Goal: Communication & Community: Participate in discussion

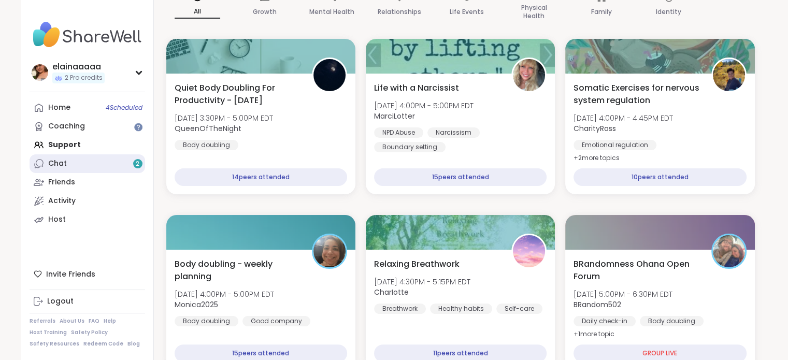
click at [126, 169] on link "Chat 2" at bounding box center [88, 163] width 116 height 19
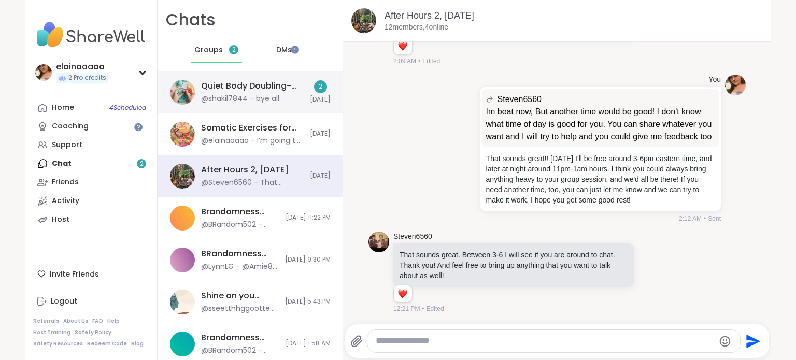
click at [228, 94] on div "@shakil7844 - bye all" at bounding box center [240, 99] width 78 height 10
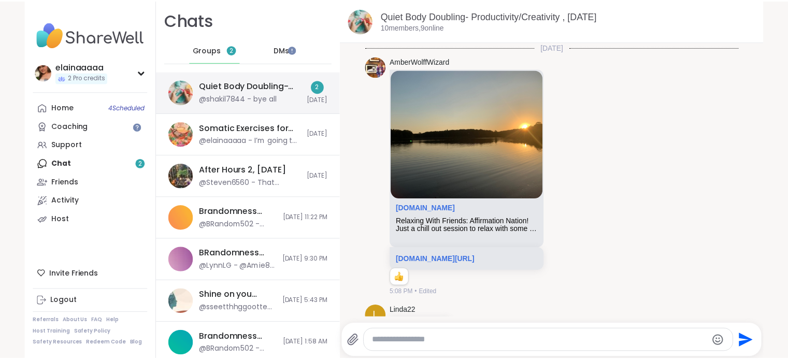
scroll to position [1208, 0]
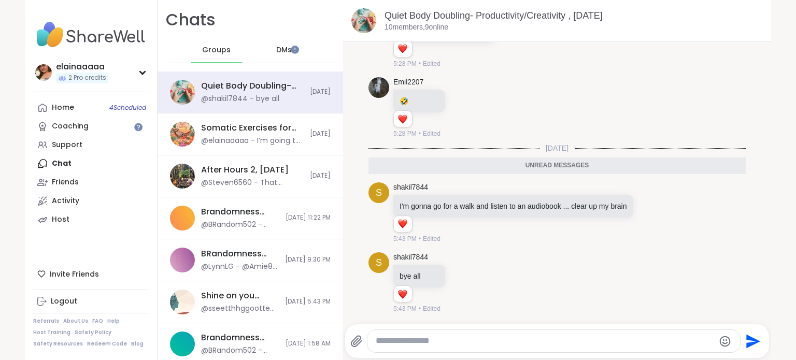
click at [73, 41] on img at bounding box center [91, 35] width 116 height 36
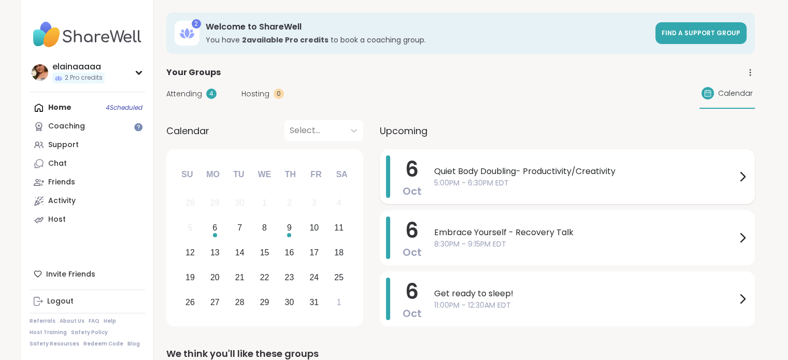
click at [474, 179] on span "5:00PM - 6:30PM EDT" at bounding box center [585, 183] width 302 height 11
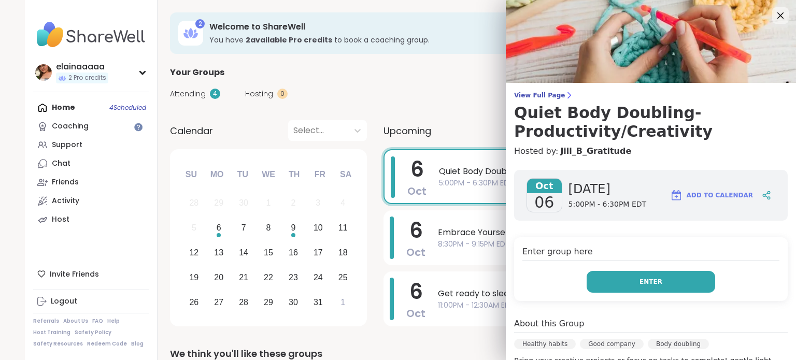
click at [606, 281] on button "Enter" at bounding box center [650, 282] width 128 height 22
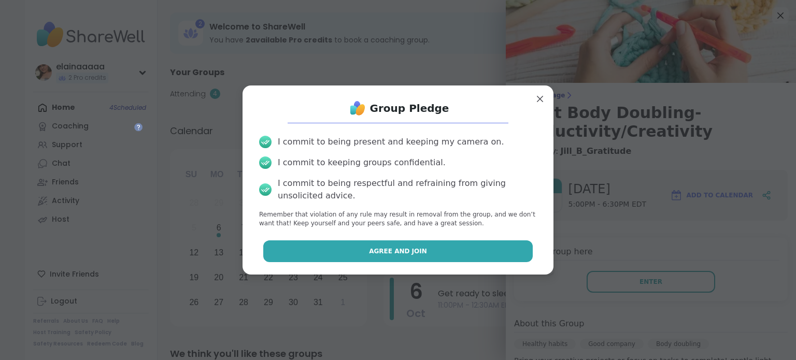
click at [512, 243] on button "Agree and Join" at bounding box center [398, 251] width 270 height 22
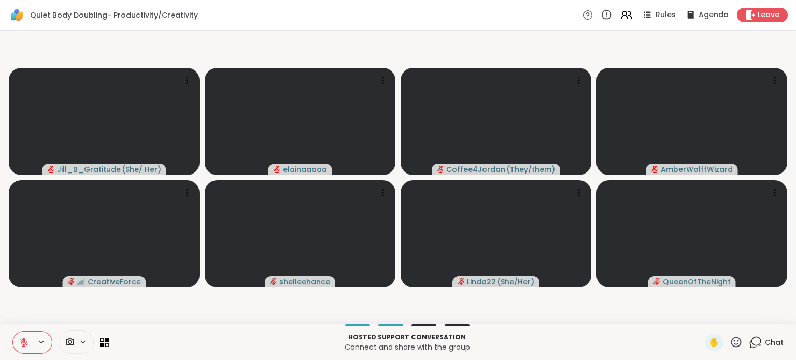
click at [753, 346] on icon at bounding box center [755, 342] width 13 height 13
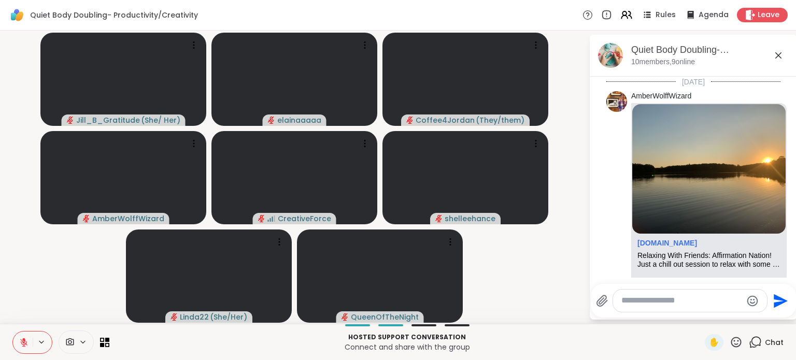
scroll to position [1426, 0]
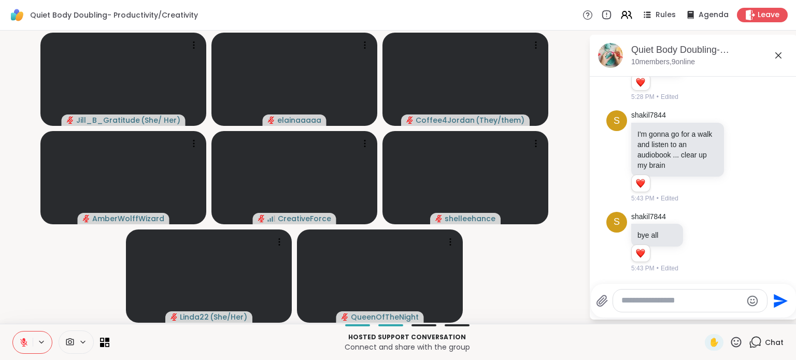
click at [686, 301] on textarea "Type your message" at bounding box center [681, 300] width 121 height 11
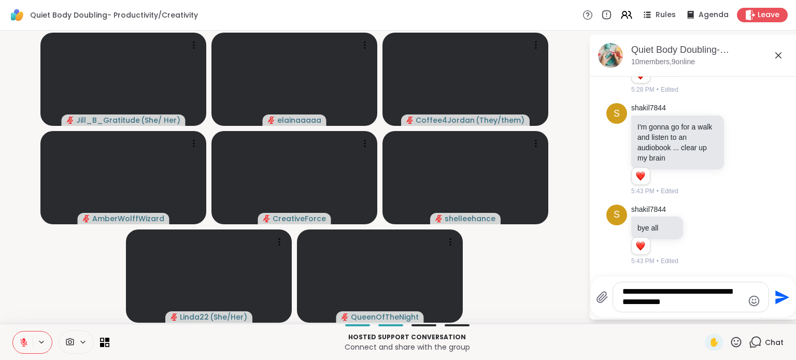
type textarea "**********"
click at [785, 292] on icon "Send" at bounding box center [780, 297] width 17 height 17
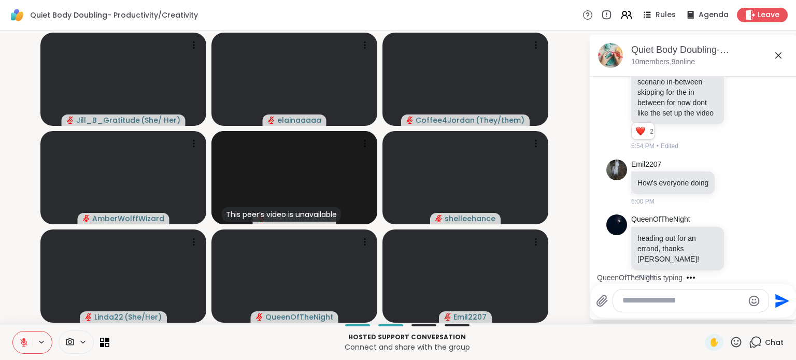
scroll to position [1834, 0]
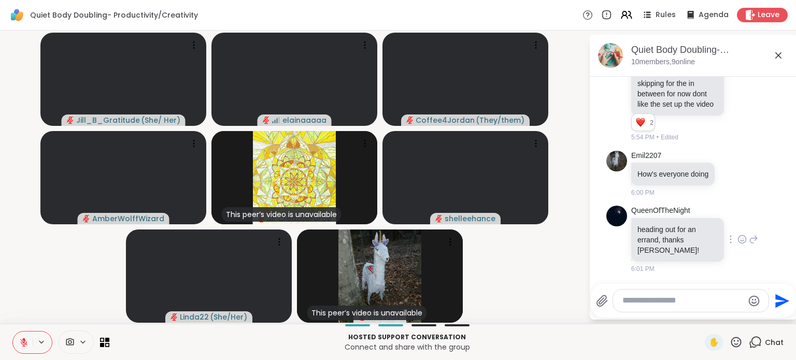
click at [737, 245] on icon at bounding box center [741, 239] width 9 height 10
click at [737, 227] on div "Select Reaction: Heart" at bounding box center [741, 222] width 9 height 9
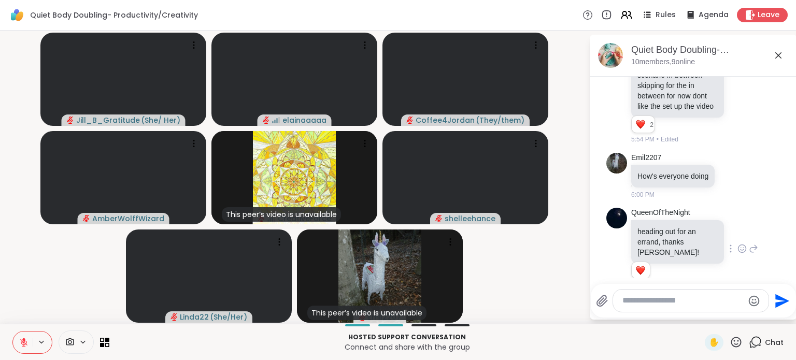
scroll to position [1774, 0]
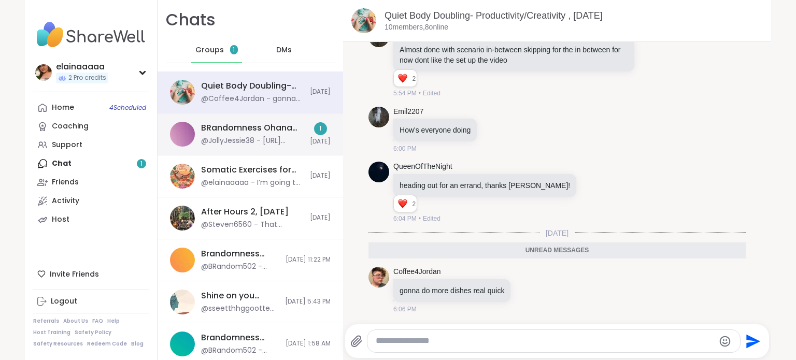
click at [232, 138] on div "@JollyJessie38 - https://sharewellnow.com/session/95a21d68-4018-4b08-adc6-61b4a…" at bounding box center [252, 141] width 103 height 10
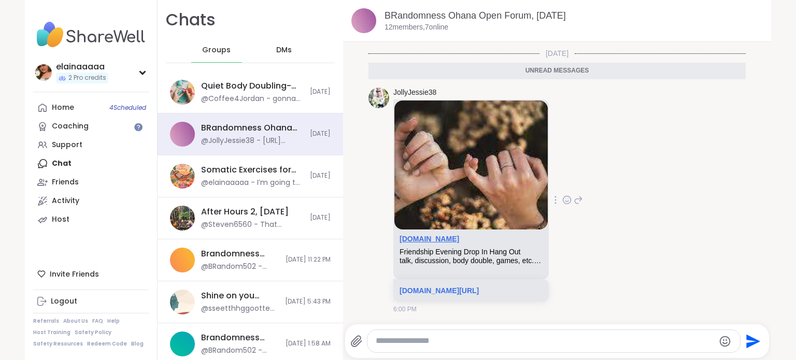
click at [429, 235] on link "[DOMAIN_NAME]" at bounding box center [429, 239] width 60 height 8
click at [47, 32] on img at bounding box center [91, 35] width 116 height 36
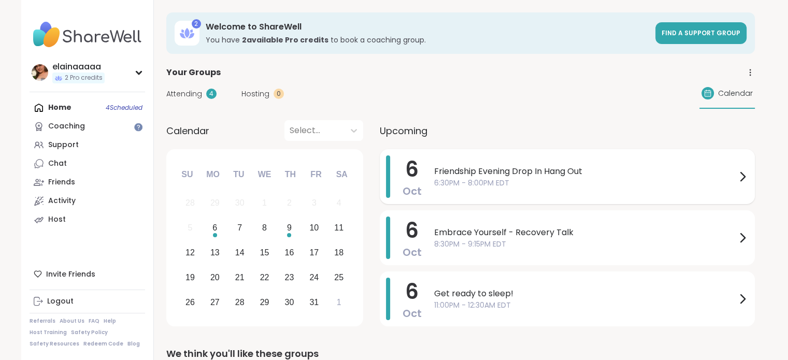
click at [504, 185] on span "6:30PM - 8:00PM EDT" at bounding box center [585, 183] width 302 height 11
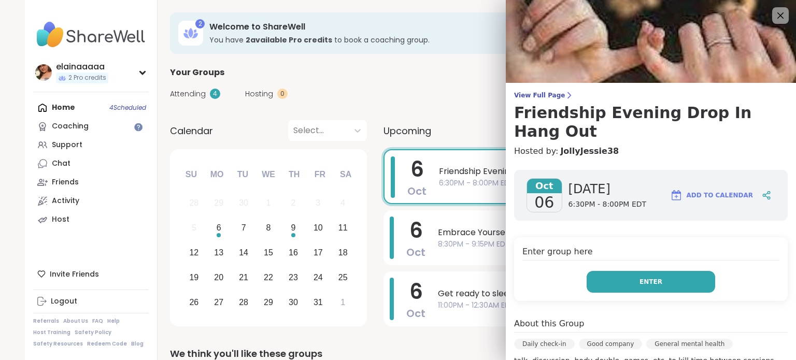
click at [628, 271] on button "Enter" at bounding box center [650, 282] width 128 height 22
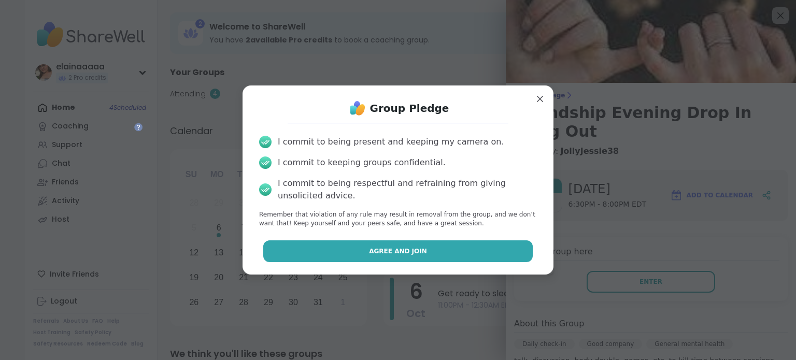
click at [429, 242] on button "Agree and Join" at bounding box center [398, 251] width 270 height 22
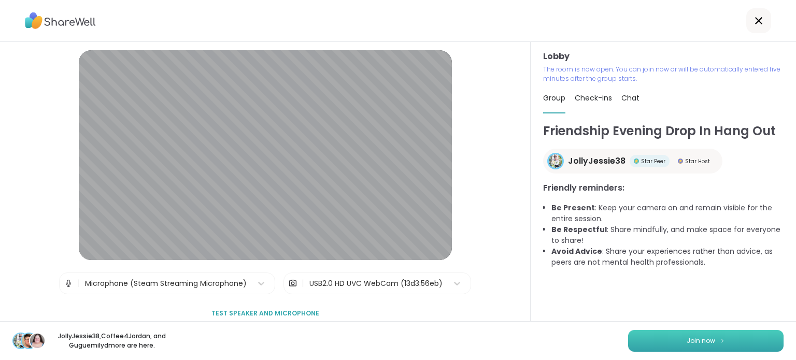
click at [719, 339] on img at bounding box center [722, 341] width 6 height 6
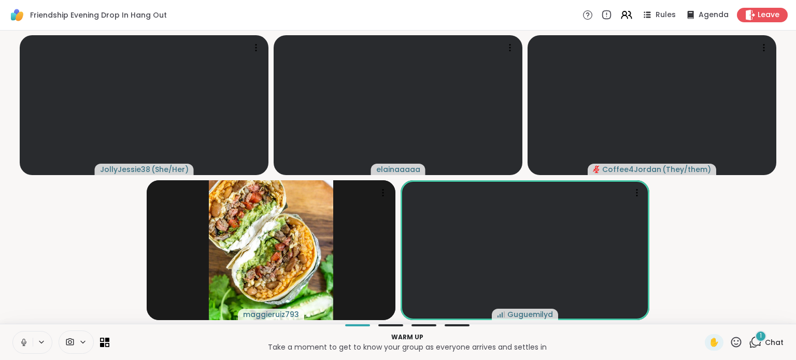
click at [25, 341] on icon at bounding box center [23, 342] width 5 height 3
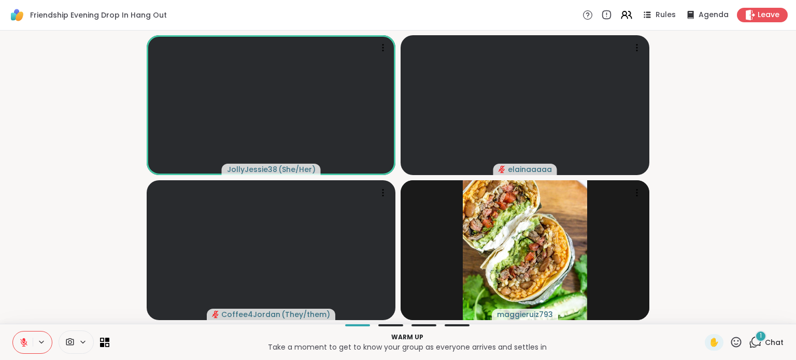
click at [25, 335] on button at bounding box center [23, 343] width 20 height 22
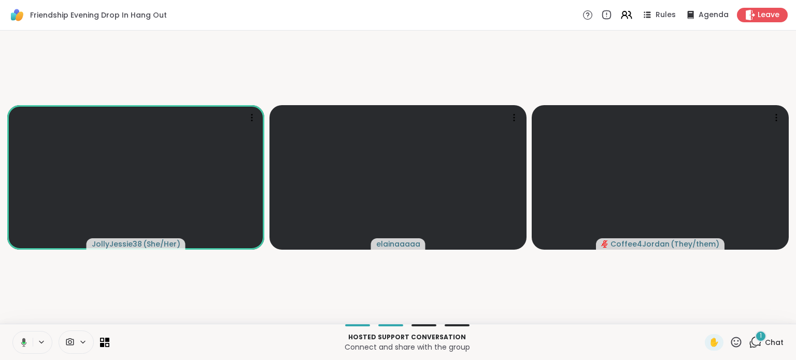
click at [18, 300] on video-player-container "JollyJessie38 ( She/Her ) elainaaaaa Coffee4Jordan ( They/them )" at bounding box center [397, 177] width 783 height 285
click at [755, 335] on div "1" at bounding box center [760, 335] width 11 height 11
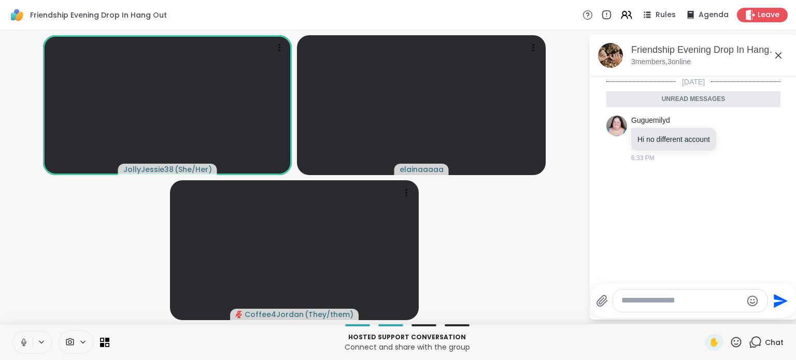
click at [780, 54] on icon at bounding box center [778, 55] width 12 height 12
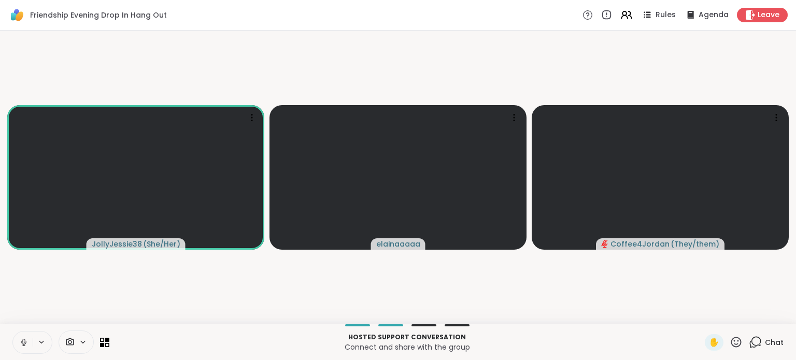
click at [692, 271] on video-player-container "JollyJessie38 ( She/Her ) elainaaaaa Coffee4Jordan ( They/them )" at bounding box center [397, 177] width 783 height 285
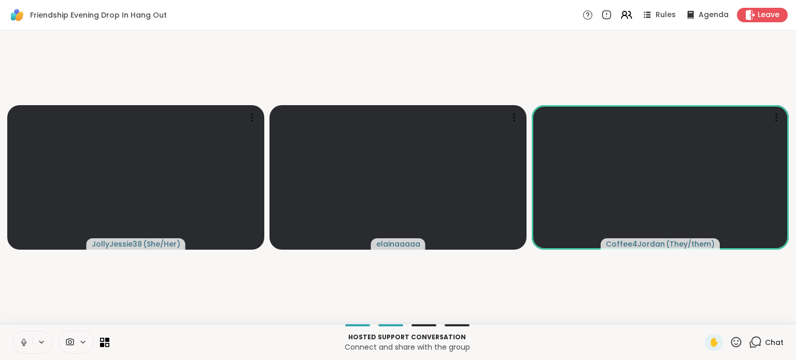
click at [223, 80] on video-player-container "JollyJessie38 ( She/Her ) elainaaaaa Coffee4Jordan ( They/them )" at bounding box center [397, 177] width 783 height 285
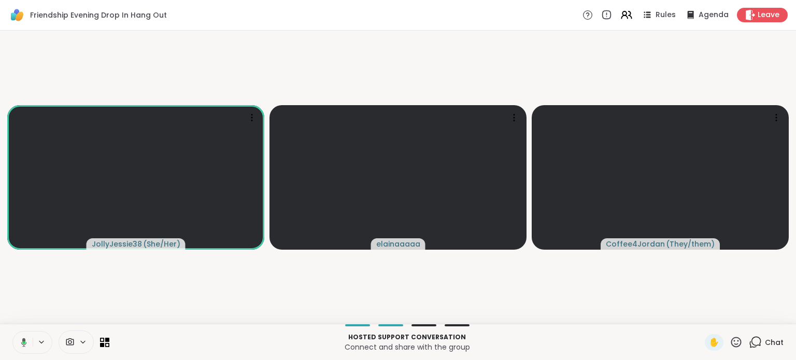
click at [24, 337] on button at bounding box center [21, 343] width 21 height 22
click at [749, 338] on icon at bounding box center [755, 342] width 13 height 13
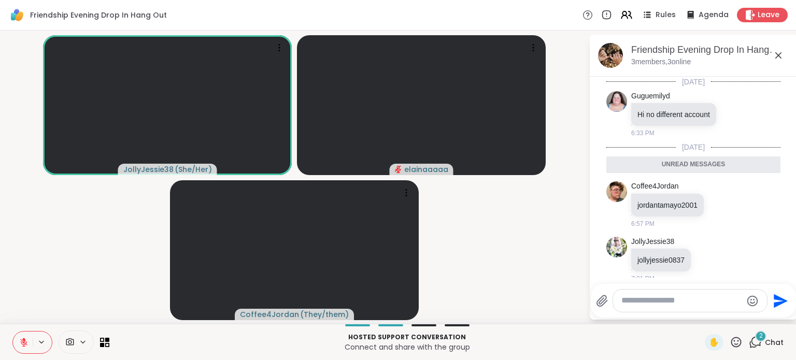
scroll to position [19, 0]
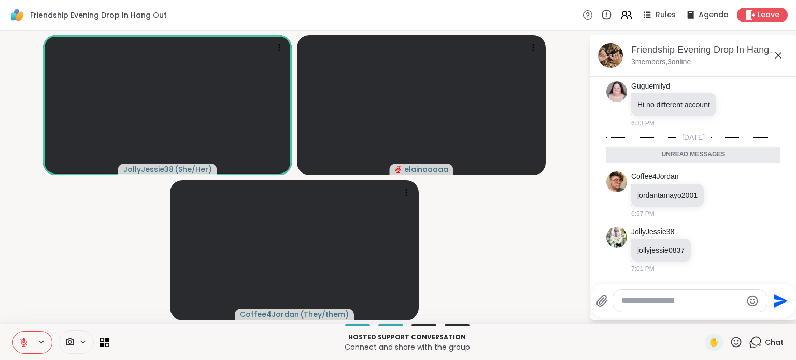
click at [678, 300] on textarea "Type your message" at bounding box center [681, 300] width 121 height 11
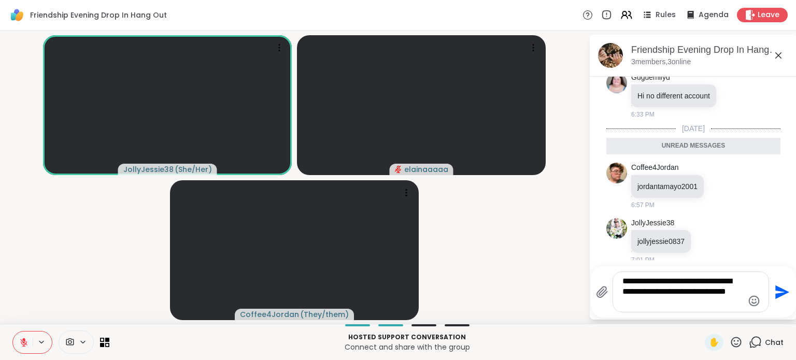
type textarea "**********"
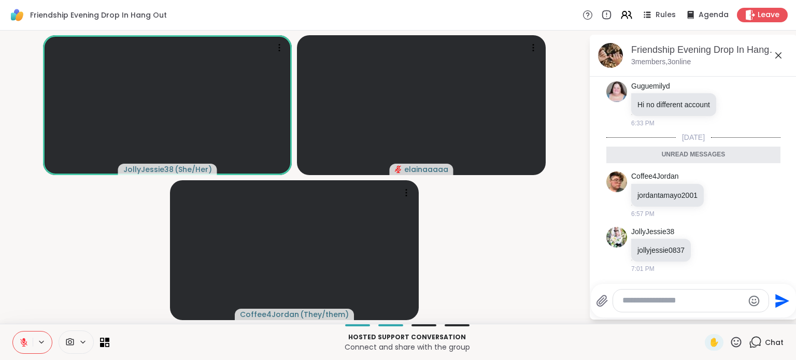
scroll to position [80, 0]
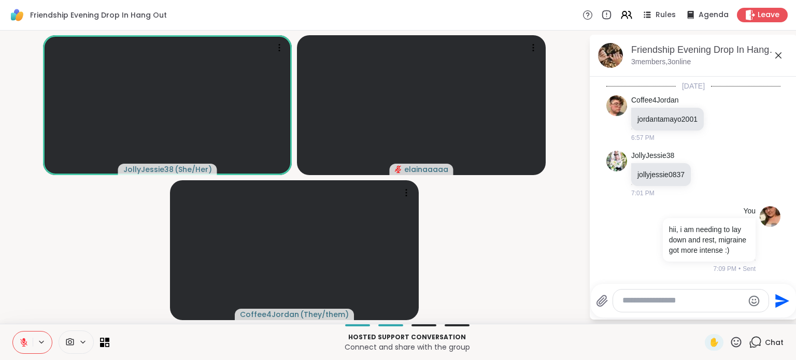
click at [774, 53] on icon at bounding box center [778, 55] width 12 height 12
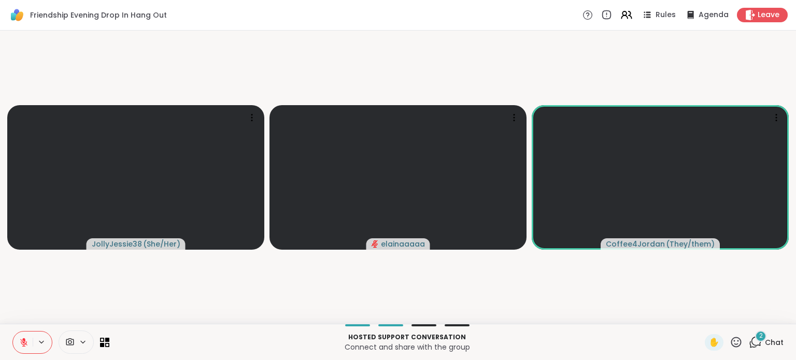
click at [755, 335] on div "2" at bounding box center [760, 335] width 11 height 11
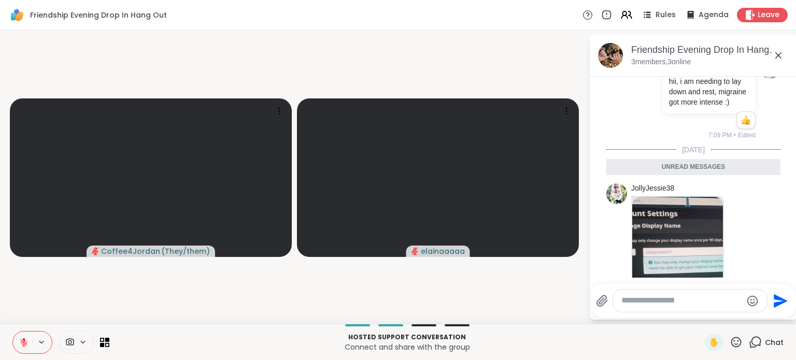
scroll to position [199, 0]
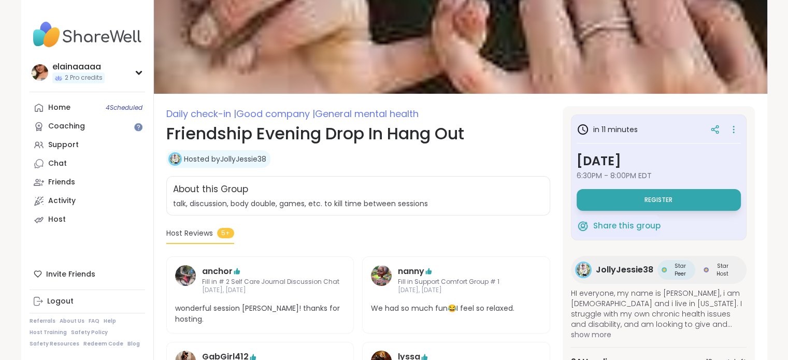
scroll to position [4, 0]
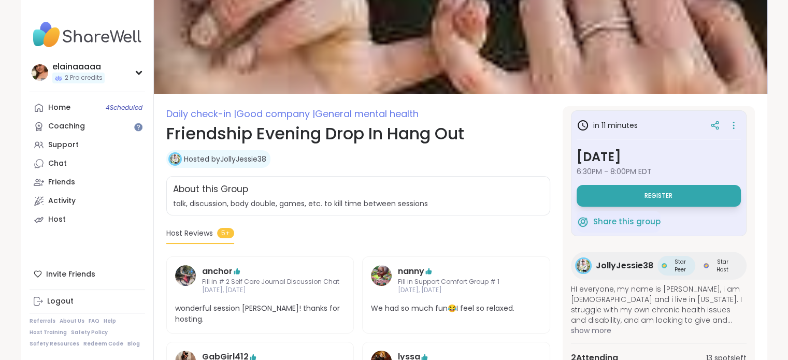
click at [602, 329] on span "show more" at bounding box center [659, 330] width 176 height 10
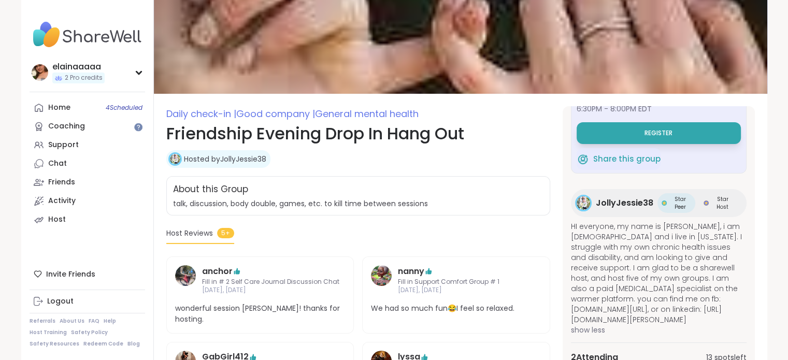
scroll to position [77, 0]
drag, startPoint x: 644, startPoint y: 317, endPoint x: 567, endPoint y: 297, distance: 79.7
click at [567, 297] on div "in 11 minutes Monday, Oct 06 6:30PM - 8:00PM EDT Register Share this group Joll…" at bounding box center [659, 278] width 192 height 344
copy span "www.facebook.com/jeajemcgee071924, or on linkedin: https://www.linkedin.com/in/…"
click at [667, 256] on span "HI everyone, my name is Jessica, i am 37 years old and i live in Mississippi. I…" at bounding box center [659, 273] width 176 height 104
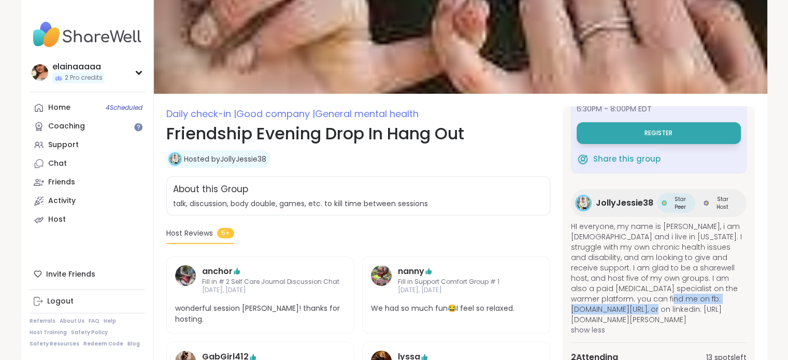
drag, startPoint x: 715, startPoint y: 296, endPoint x: 572, endPoint y: 303, distance: 143.1
click at [572, 303] on span "HI everyone, my name is Jessica, i am 37 years old and i live in Mississippi. I…" at bounding box center [659, 273] width 176 height 104
copy span "www.facebook.com/jeajemcgee071924,"
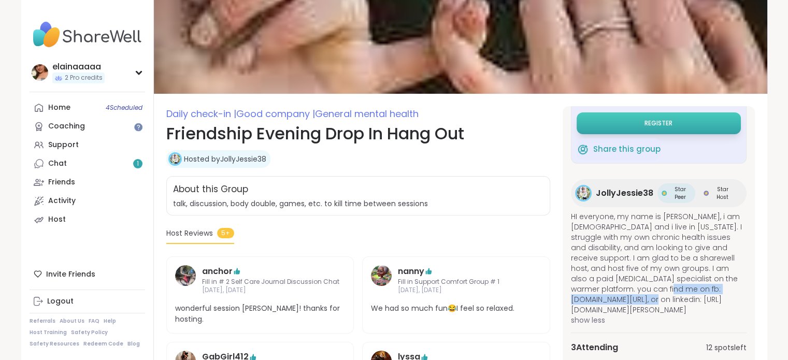
click at [629, 126] on button "Register" at bounding box center [659, 123] width 164 height 22
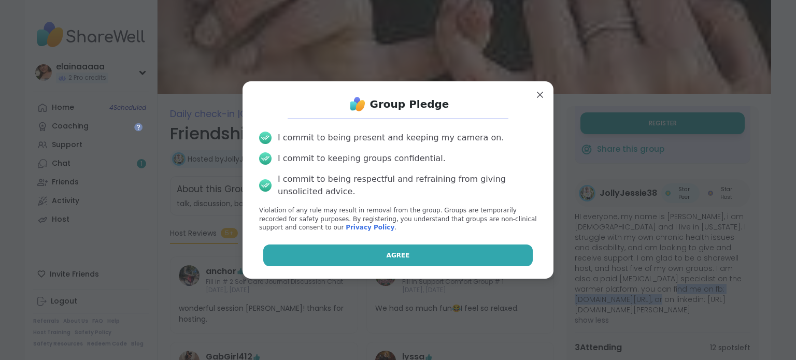
click at [465, 252] on button "Agree" at bounding box center [398, 256] width 270 height 22
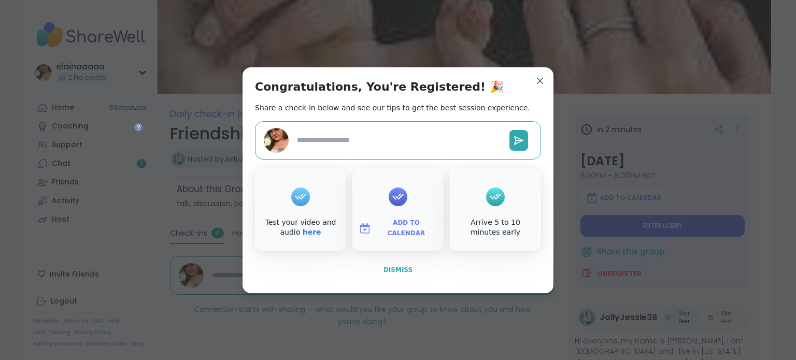
click at [383, 269] on span "Dismiss" at bounding box center [397, 269] width 29 height 7
type textarea "*"
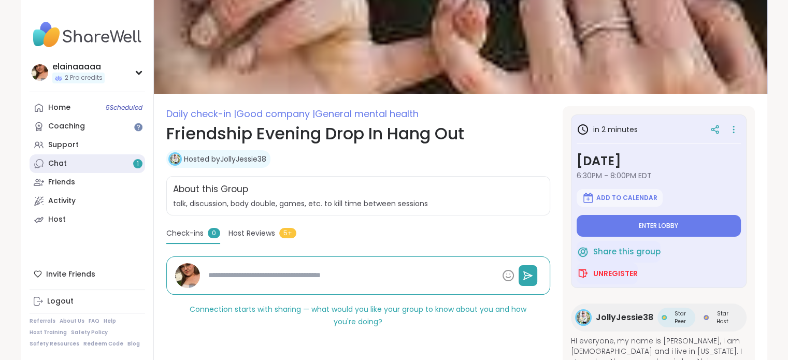
click at [100, 165] on link "Chat 1" at bounding box center [88, 163] width 116 height 19
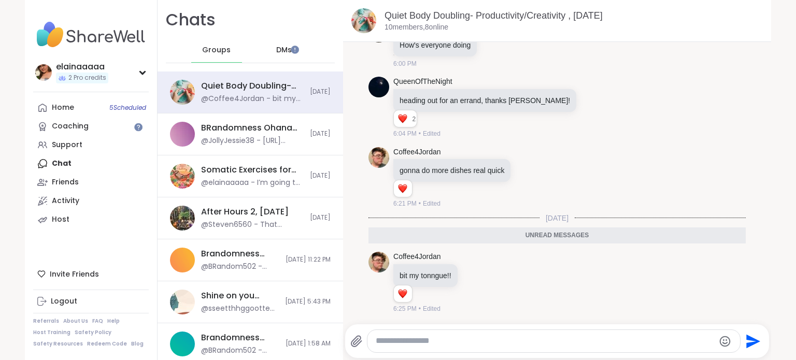
click at [485, 341] on textarea "Type your message" at bounding box center [545, 341] width 338 height 11
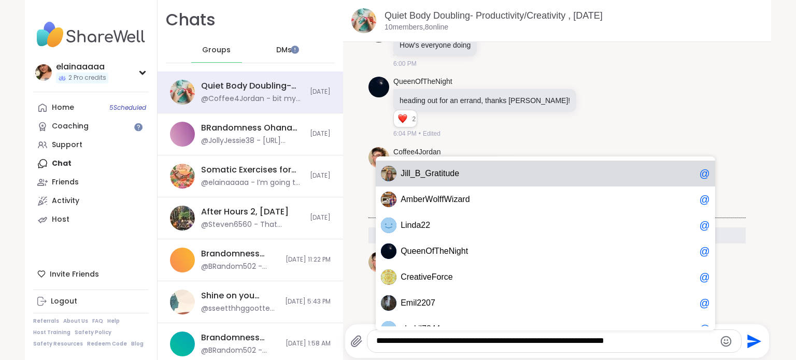
click at [472, 182] on div "J i l l _ B _ G r a t i t u d e @" at bounding box center [545, 174] width 339 height 26
type textarea "**********"
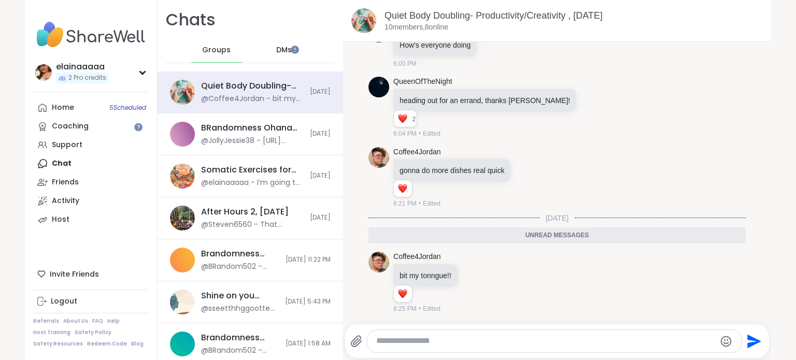
scroll to position [1718, 0]
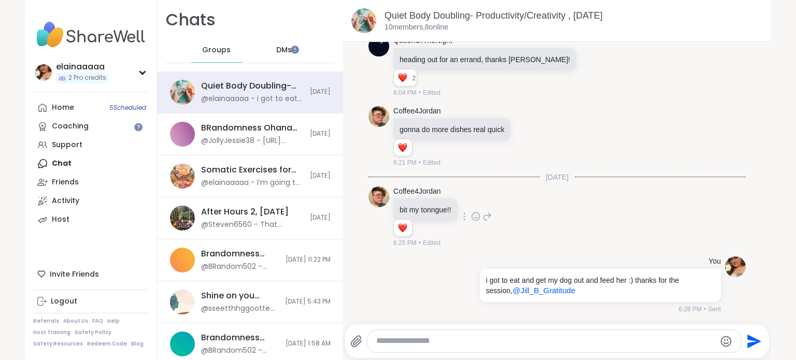
click at [467, 217] on div at bounding box center [475, 216] width 32 height 12
click at [471, 217] on icon at bounding box center [475, 216] width 9 height 10
click at [517, 199] on div "Select Reaction: Astonished" at bounding box center [520, 199] width 9 height 9
click at [524, 139] on icon at bounding box center [528, 136] width 9 height 10
click at [441, 124] on div "Select Reaction: Heart" at bounding box center [445, 119] width 9 height 9
